Goal: Information Seeking & Learning: Learn about a topic

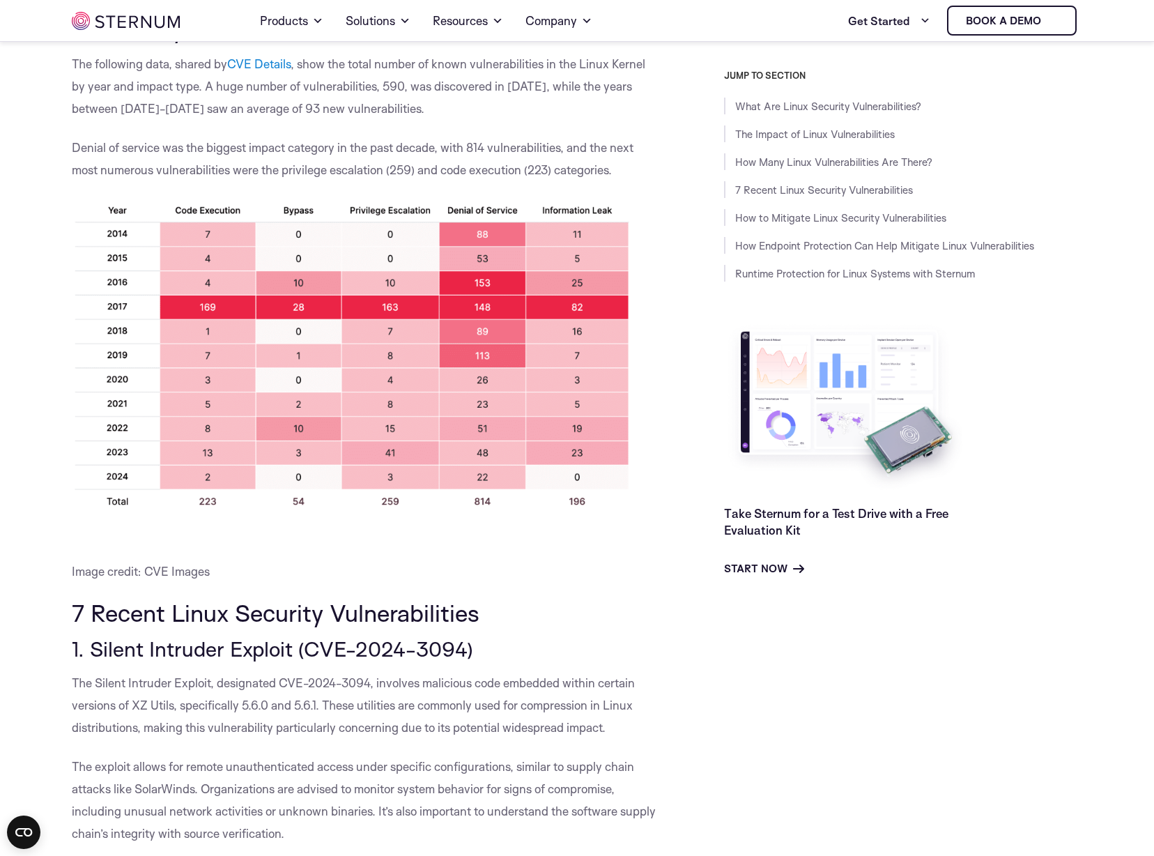
scroll to position [1175, 0]
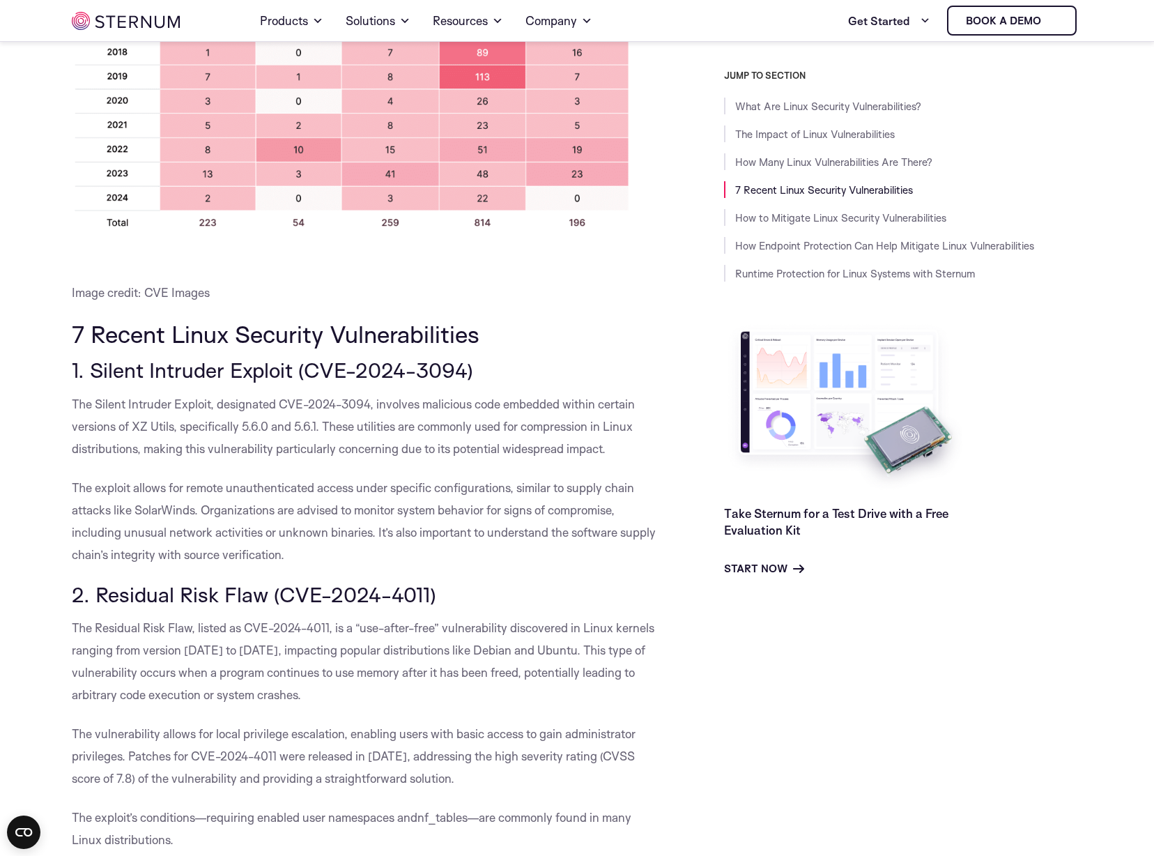
click at [422, 660] on p "The Residual Risk Flaw, listed as CVE-2024-4011, is a “use-after-free” vulnerab…" at bounding box center [367, 661] width 590 height 89
drag, startPoint x: 361, startPoint y: 631, endPoint x: 436, endPoint y: 634, distance: 75.4
click at [436, 634] on span "The Residual Risk Flaw, listed as CVE-2024-4011, is a “use-after-free” vulnerab…" at bounding box center [363, 661] width 583 height 82
copy span "use-after-free"
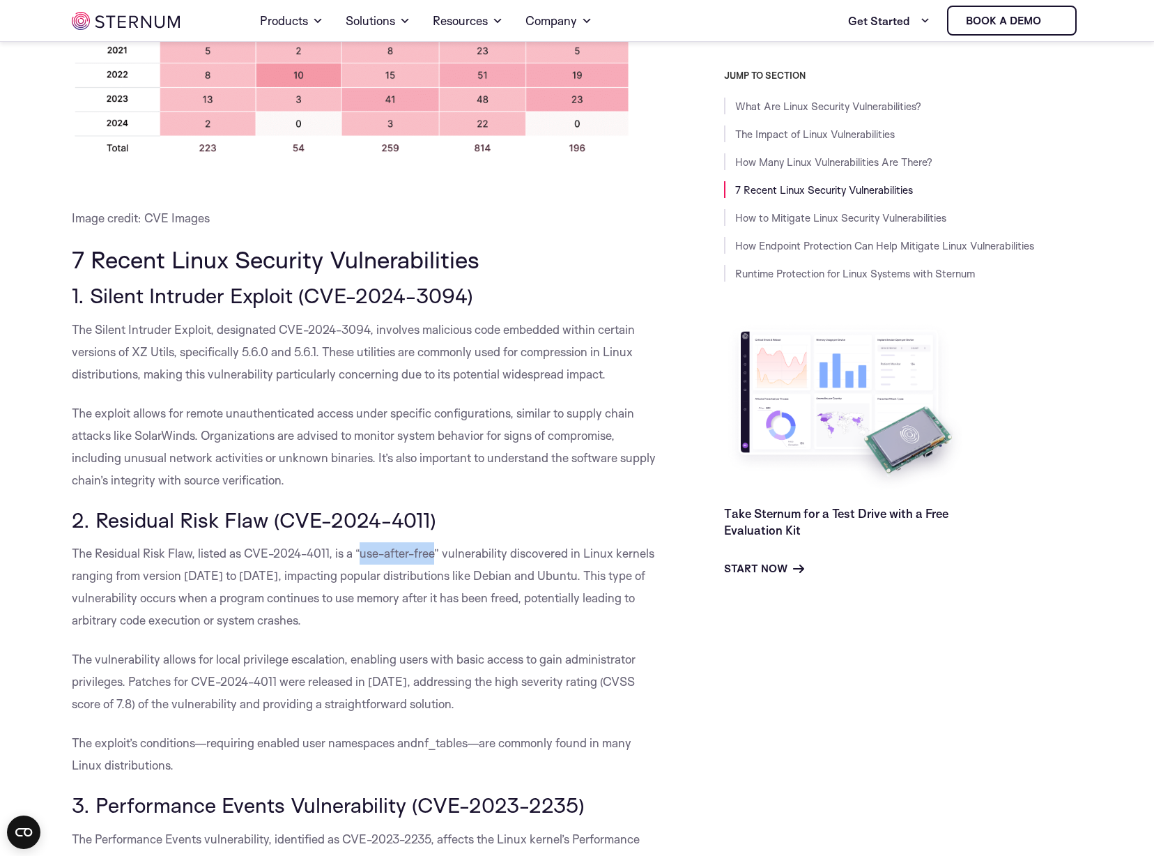
scroll to position [1384, 0]
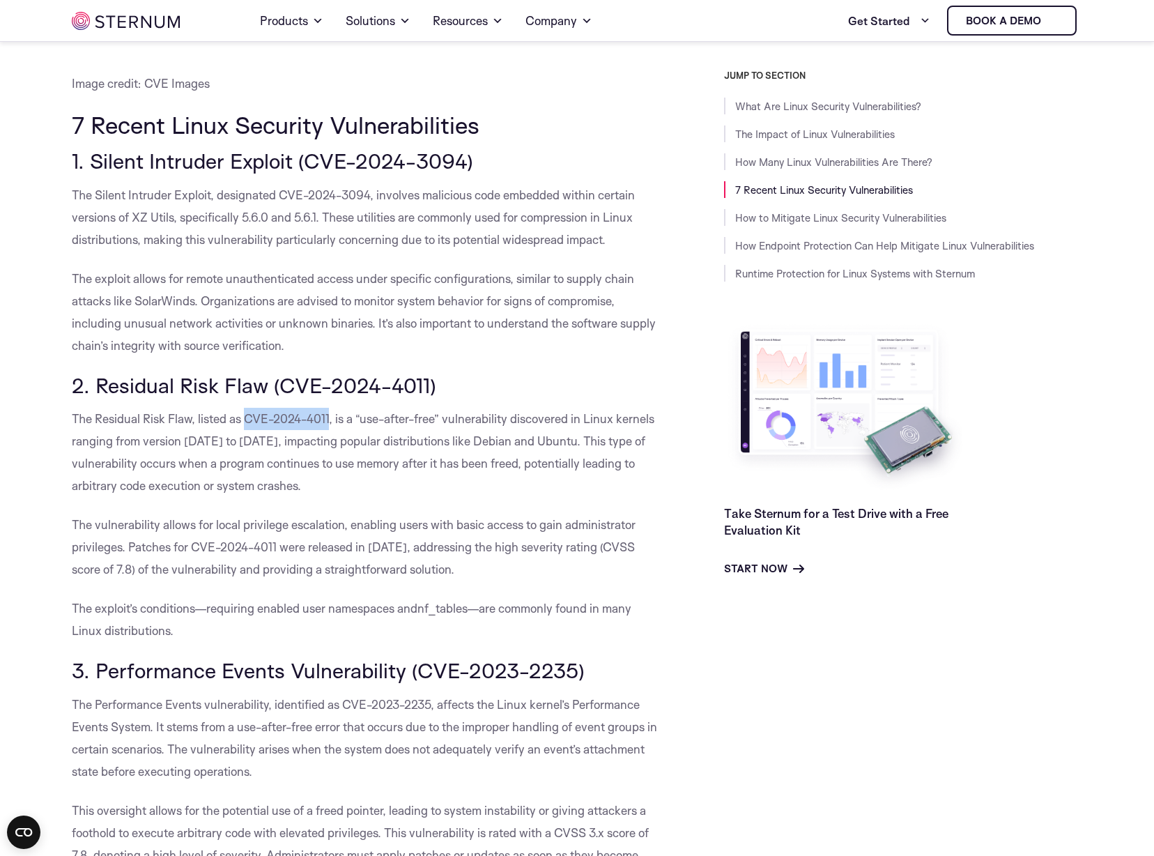
drag, startPoint x: 245, startPoint y: 417, endPoint x: 330, endPoint y: 420, distance: 85.1
click at [330, 420] on span "The Residual Risk Flaw, listed as CVE-2024-4011, is a “use-after-free” vulnerab…" at bounding box center [363, 452] width 583 height 82
copy span "CVE-2024-4011"
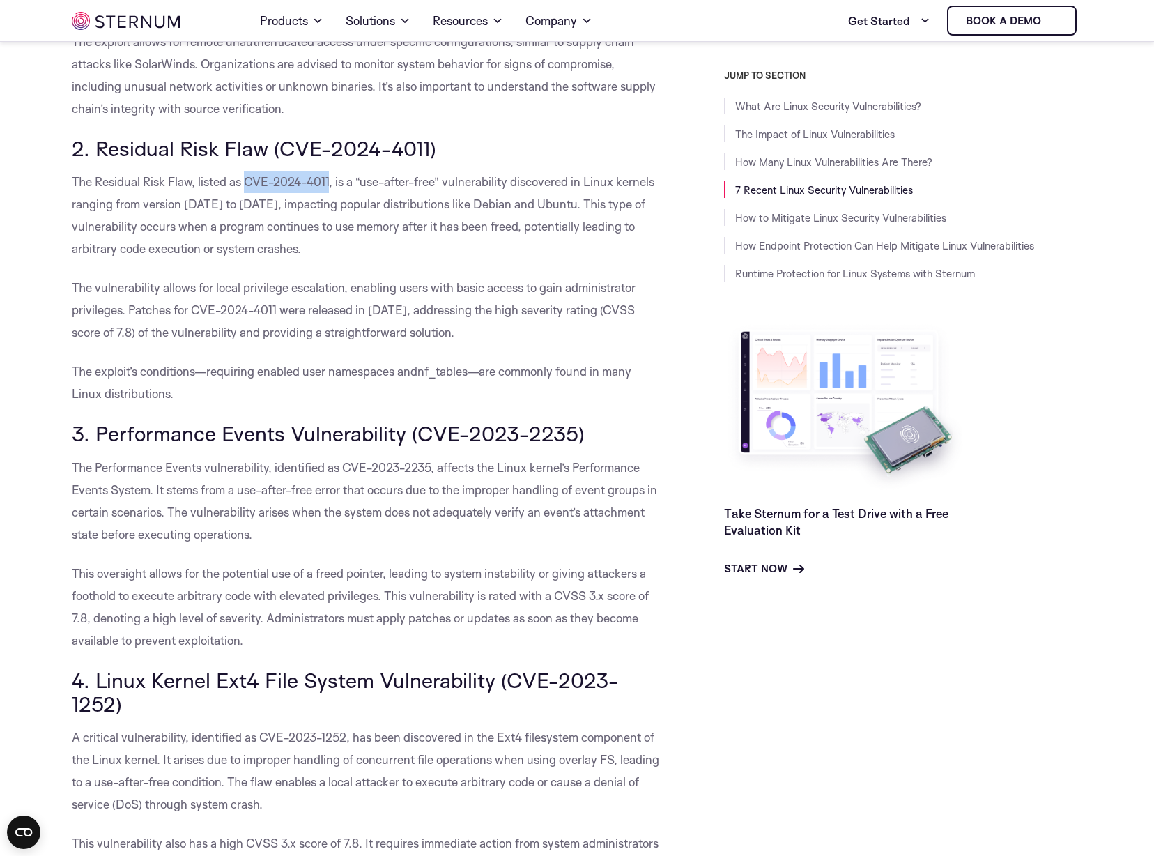
scroll to position [1663, 0]
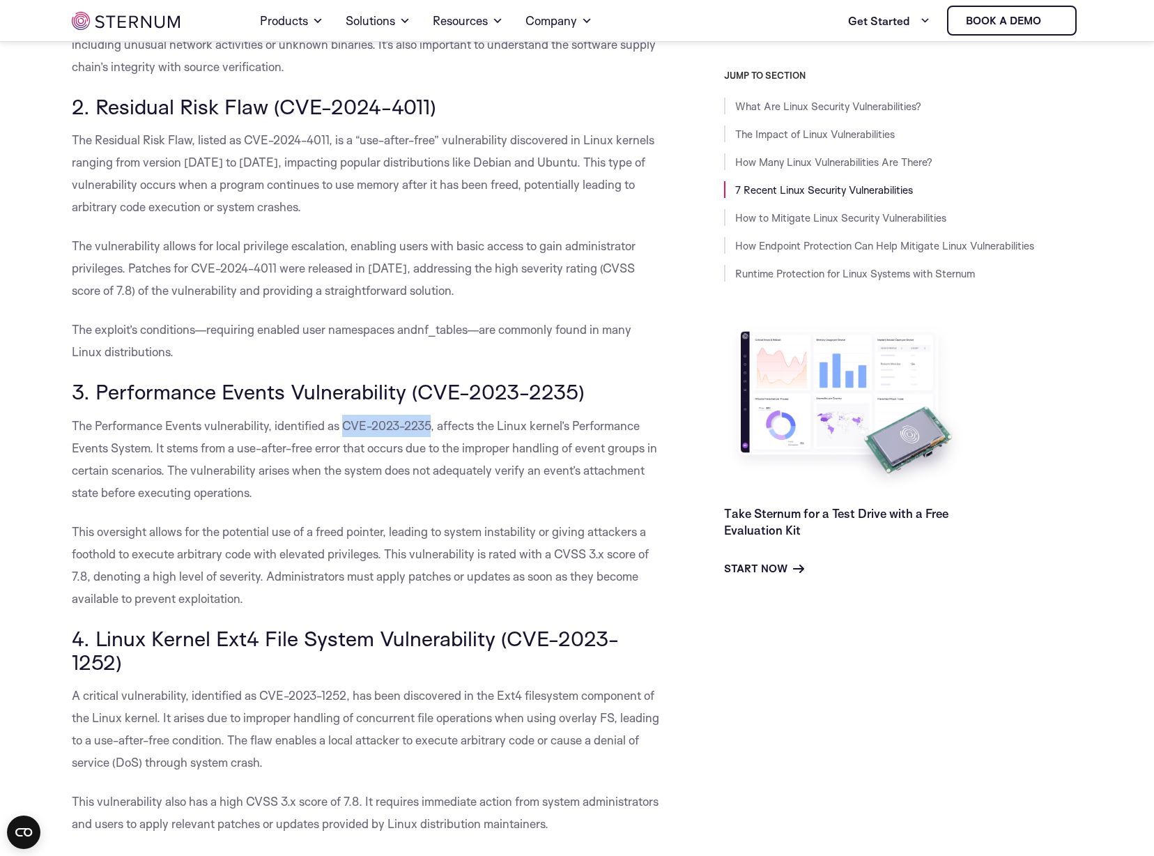
drag, startPoint x: 343, startPoint y: 422, endPoint x: 431, endPoint y: 422, distance: 88.5
click at [431, 422] on span "The Performance Events vulnerability, identified as CVE-2023-2235, affects the …" at bounding box center [364, 459] width 585 height 82
copy span "CVE-2023-2235"
click at [229, 585] on p "This oversight allows for the potential use of a freed pointer, leading to syst…" at bounding box center [367, 565] width 590 height 89
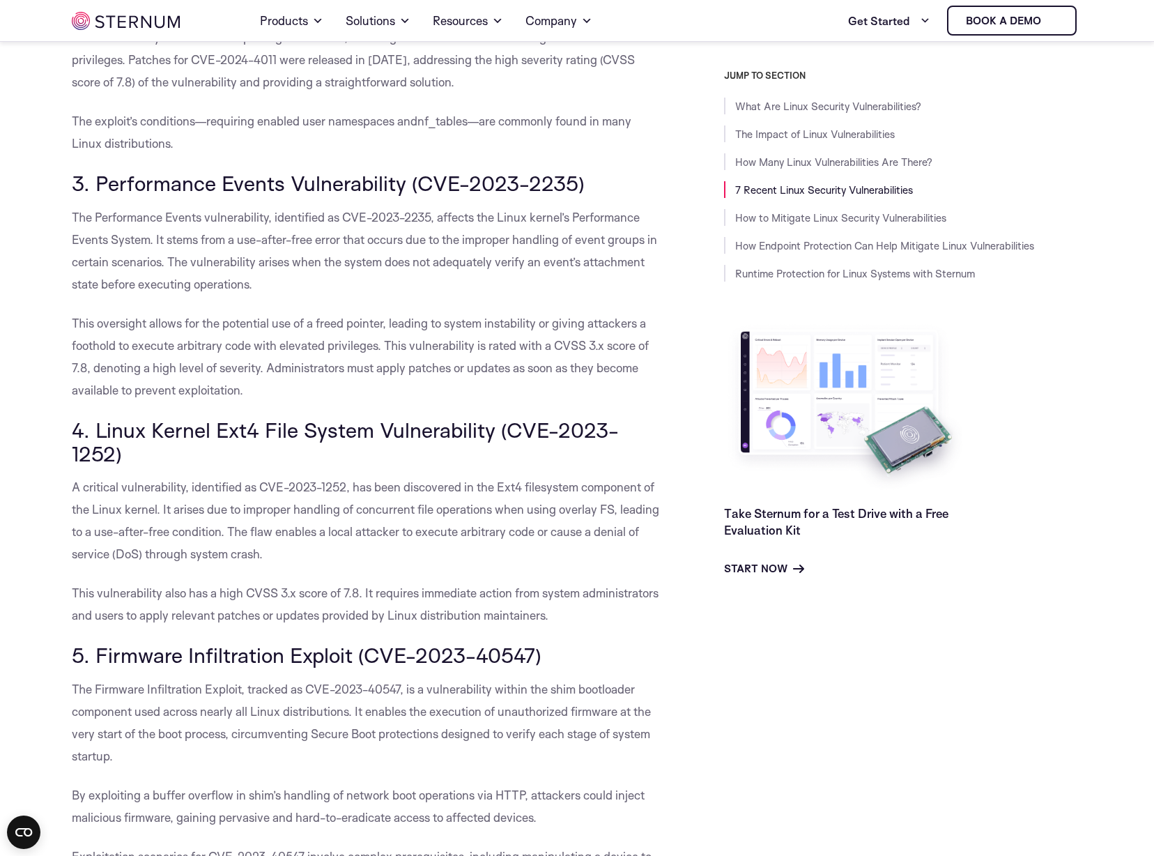
scroll to position [1872, 0]
drag, startPoint x: 259, startPoint y: 486, endPoint x: 344, endPoint y: 484, distance: 85.1
click at [344, 484] on span "A critical vulnerability, identified as CVE-2023-1252, has been discovered in t…" at bounding box center [366, 520] width 588 height 82
copy span "CVE-2023-1252"
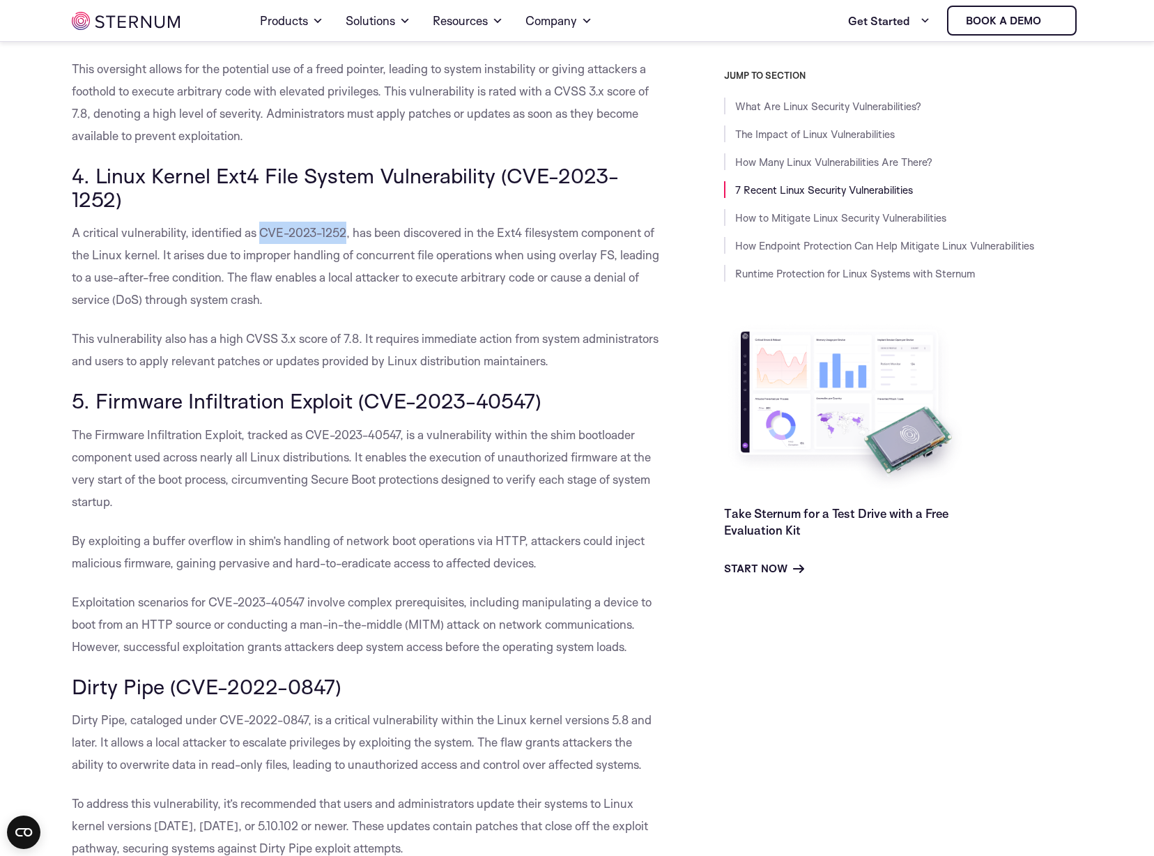
scroll to position [2151, 0]
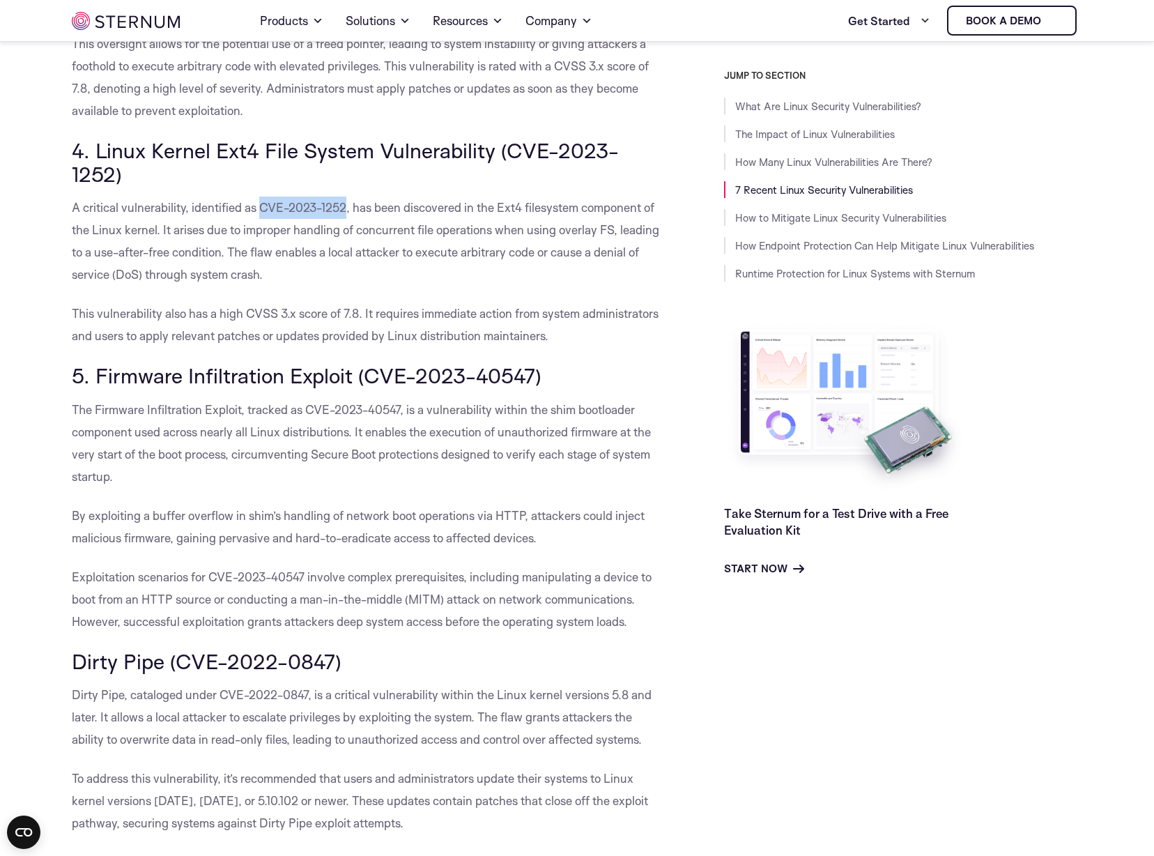
drag, startPoint x: 307, startPoint y: 409, endPoint x: 172, endPoint y: 476, distance: 150.2
click at [172, 476] on p "The Firmware Infiltration Exploit, tracked as CVE-2023-40547, is a vulnerabilit…" at bounding box center [367, 443] width 590 height 89
copy span "CVE-2023-40547, is a vulnerability within the shim bootloader component used ac…"
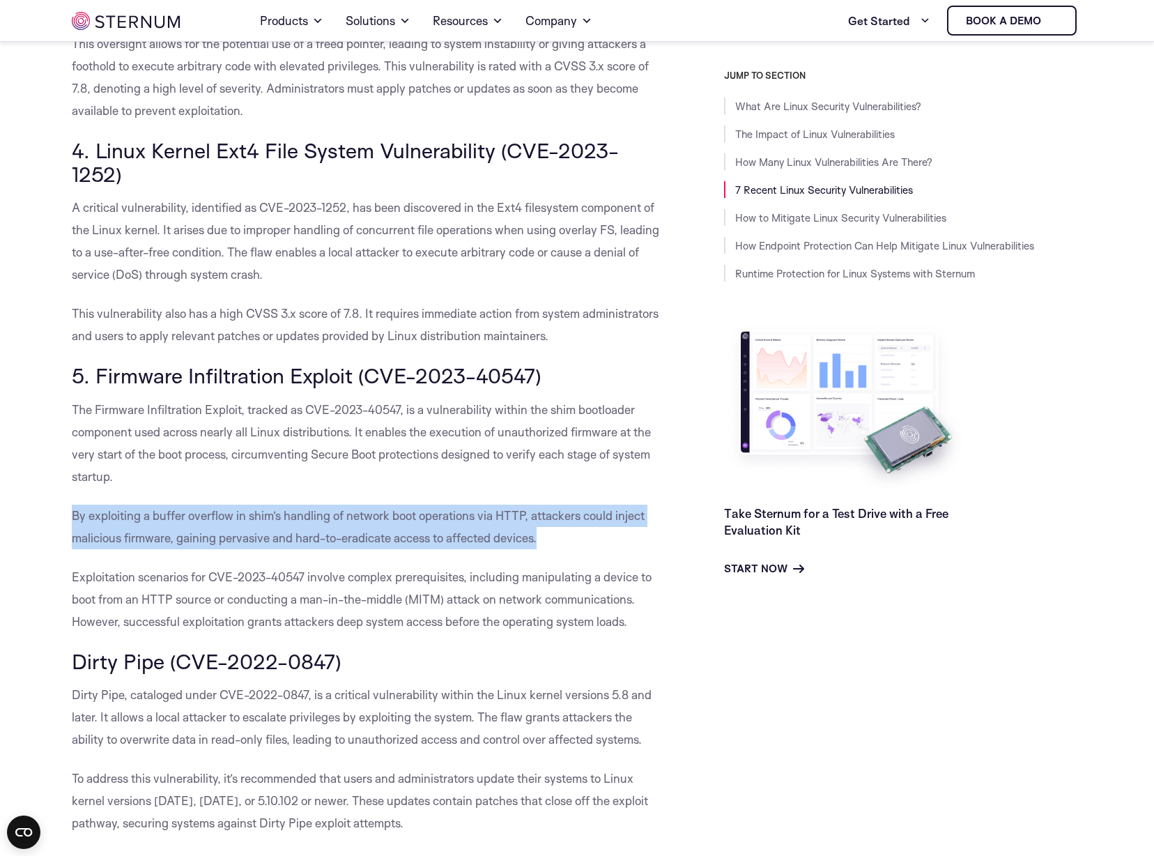
drag, startPoint x: 75, startPoint y: 514, endPoint x: 539, endPoint y: 545, distance: 465.9
click at [539, 545] on p "By exploiting a buffer overflow in shim’s handling of network boot operations v…" at bounding box center [367, 527] width 590 height 45
copy span "By exploiting a buffer overflow in shim’s handling of network boot operations v…"
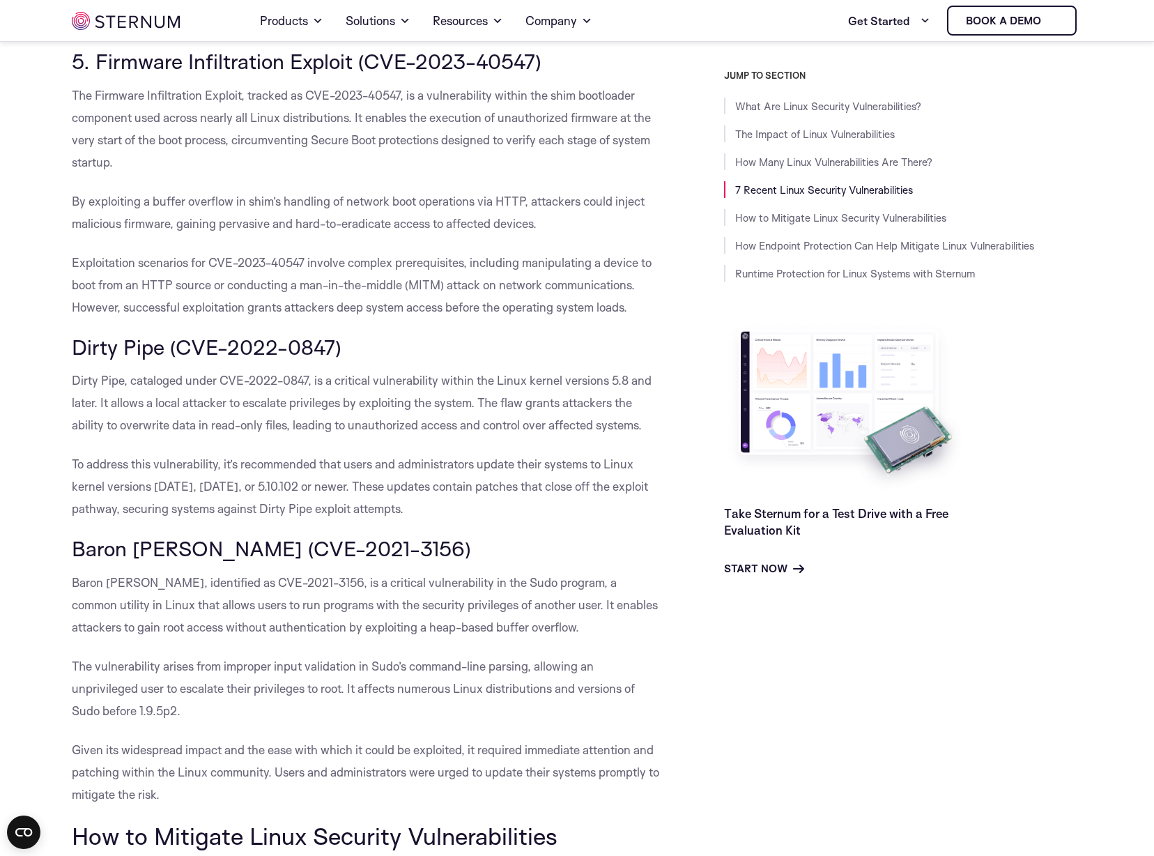
scroll to position [2499, 0]
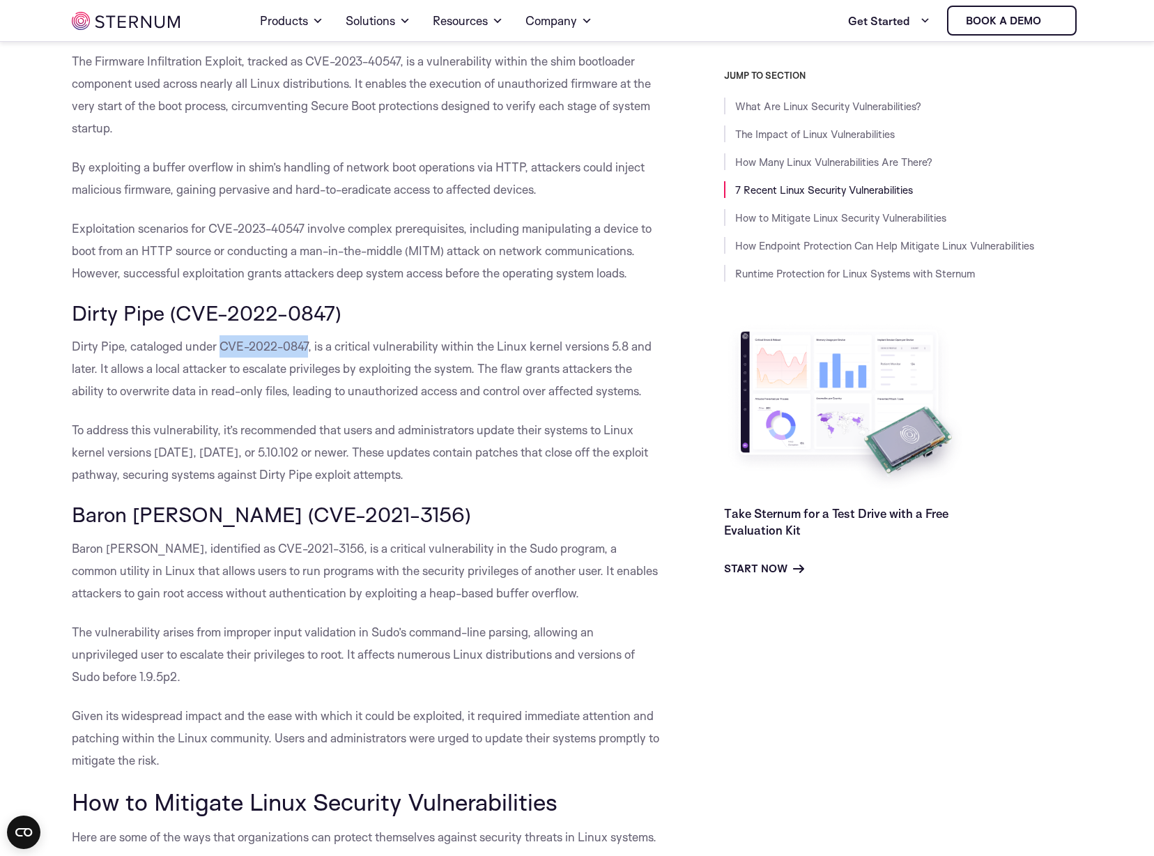
drag, startPoint x: 223, startPoint y: 344, endPoint x: 308, endPoint y: 344, distance: 85.0
click at [308, 344] on span "Dirty Pipe, cataloged under CVE-2022-0847, is a critical vulnerability within t…" at bounding box center [362, 368] width 580 height 59
copy span "CVE-2022-0847"
